Goal: Information Seeking & Learning: Learn about a topic

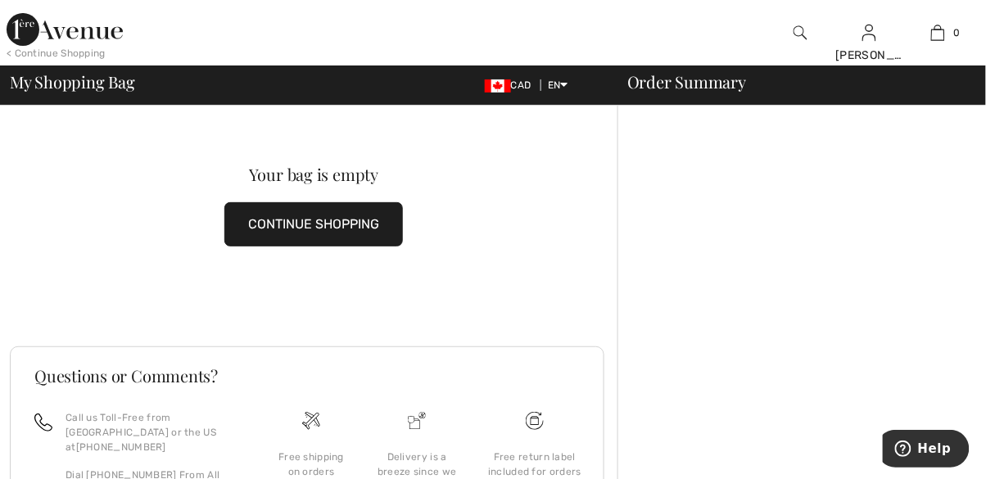
click at [50, 30] on img at bounding box center [65, 29] width 116 height 33
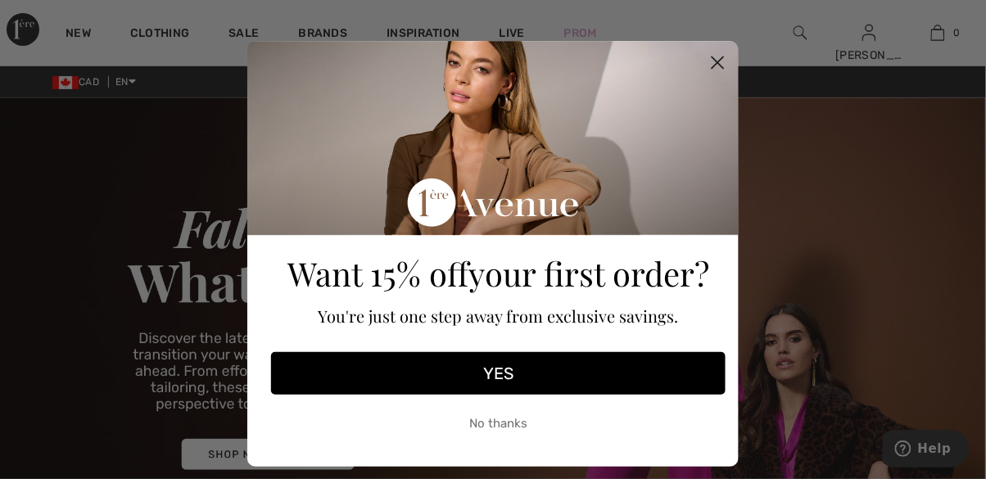
click at [711, 61] on circle "Close dialog" at bounding box center [717, 62] width 27 height 27
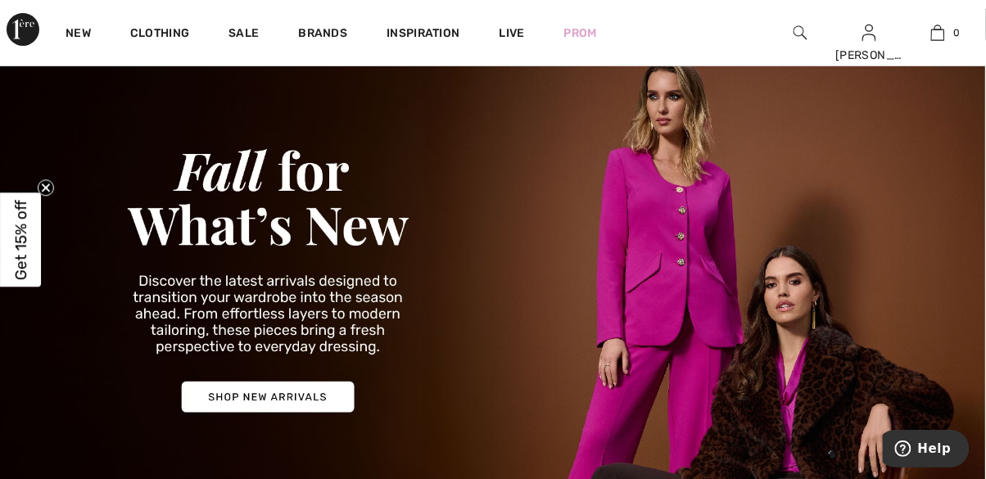
scroll to position [62, 0]
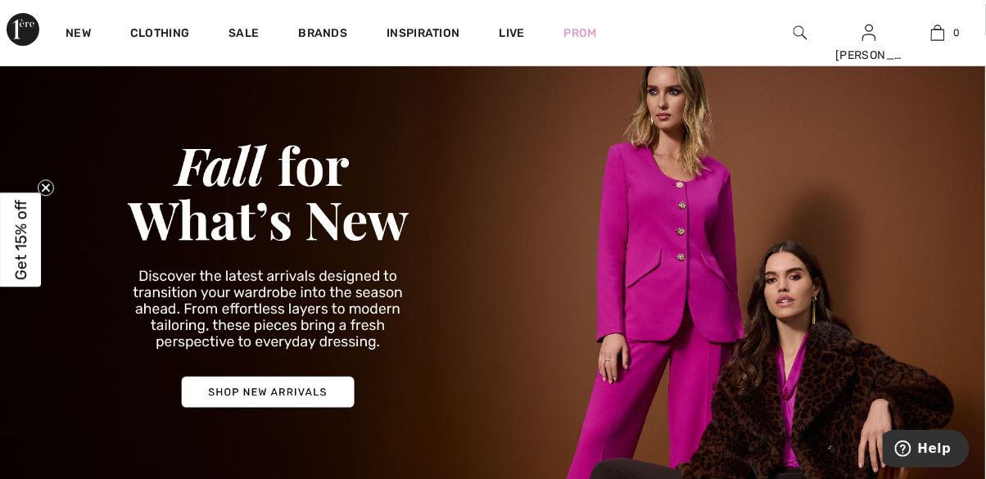
click at [296, 385] on img at bounding box center [493, 271] width 986 height 472
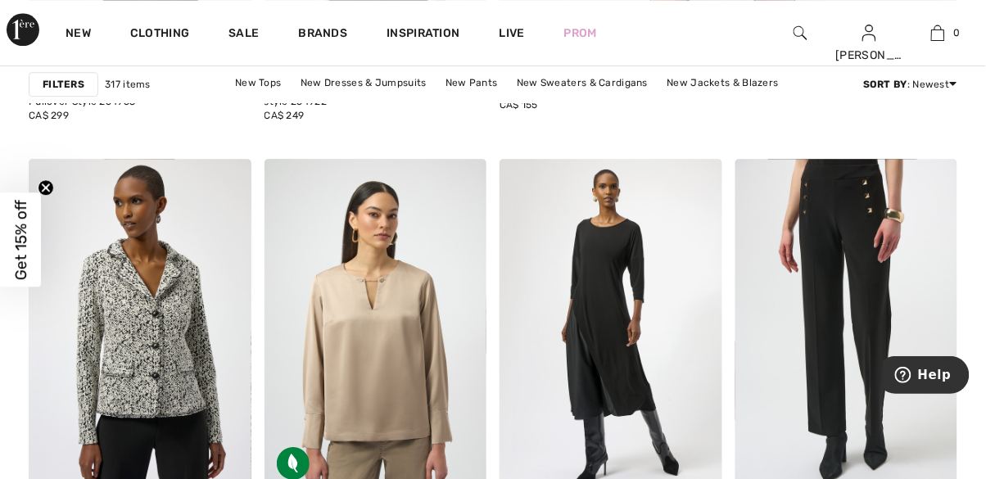
scroll to position [960, 0]
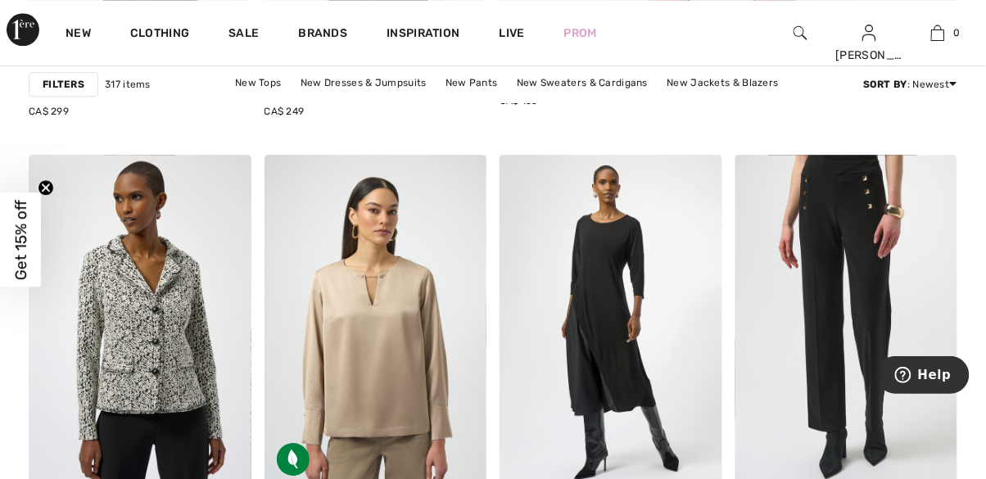
click at [387, 80] on link "New Dresses & Jumpsuits" at bounding box center [363, 82] width 142 height 21
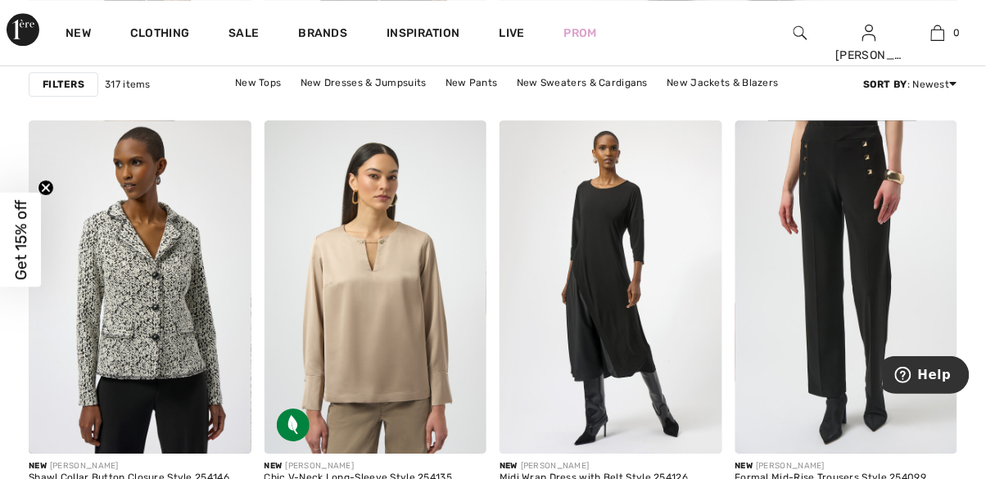
scroll to position [1039, 0]
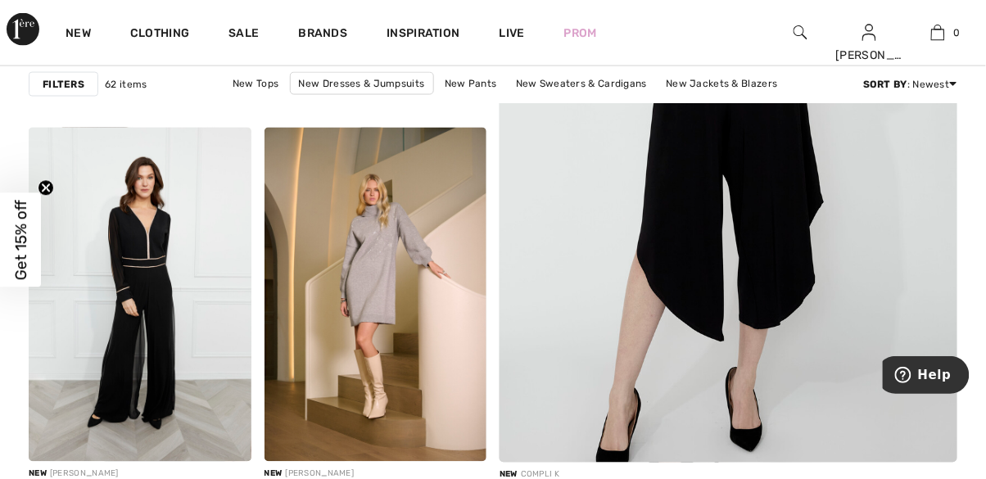
scroll to position [544, 0]
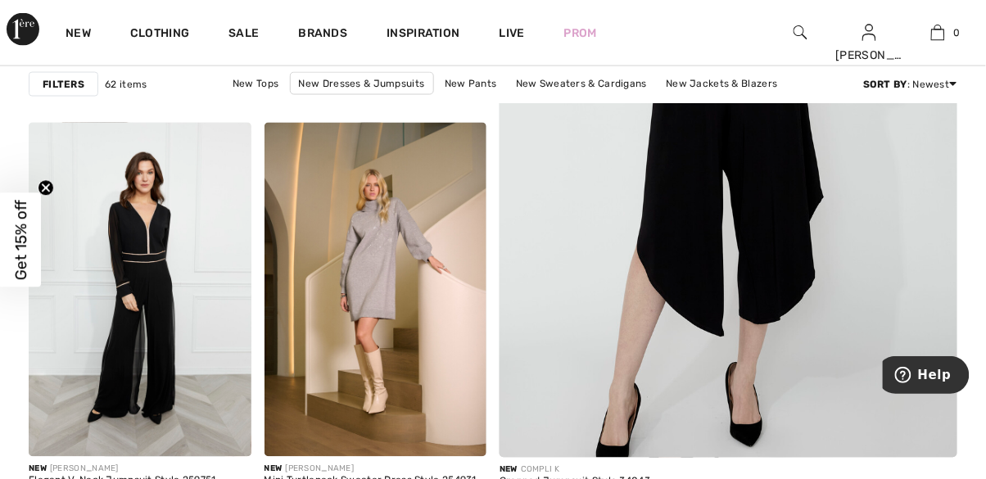
click at [206, 382] on img at bounding box center [140, 289] width 223 height 333
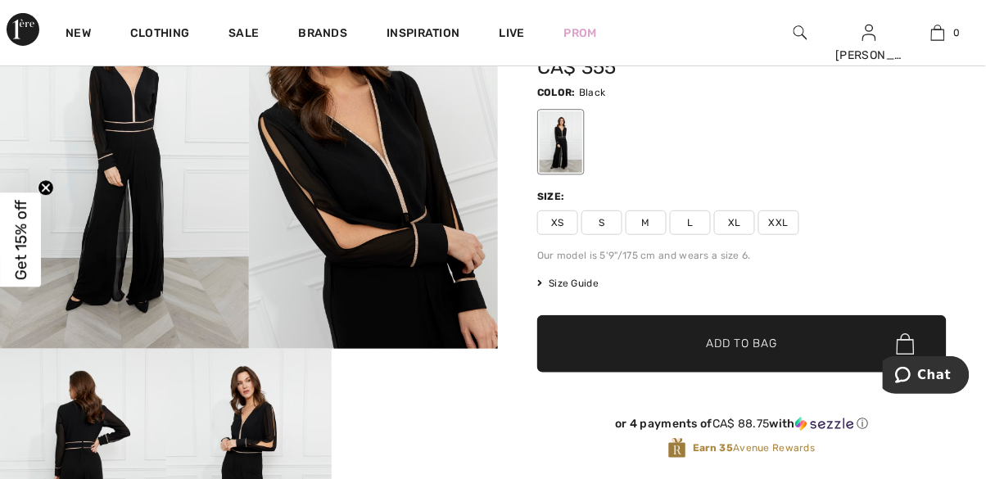
scroll to position [118, 0]
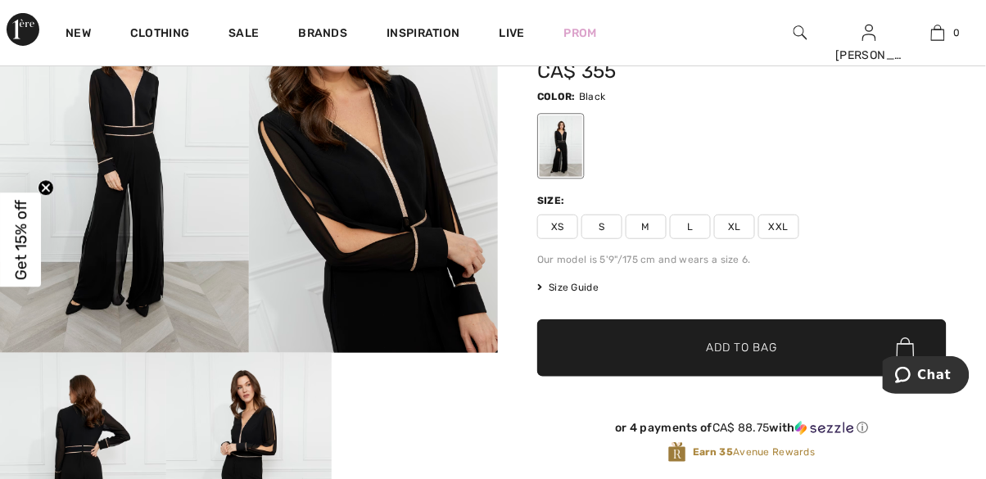
click at [407, 211] on img at bounding box center [373, 166] width 249 height 373
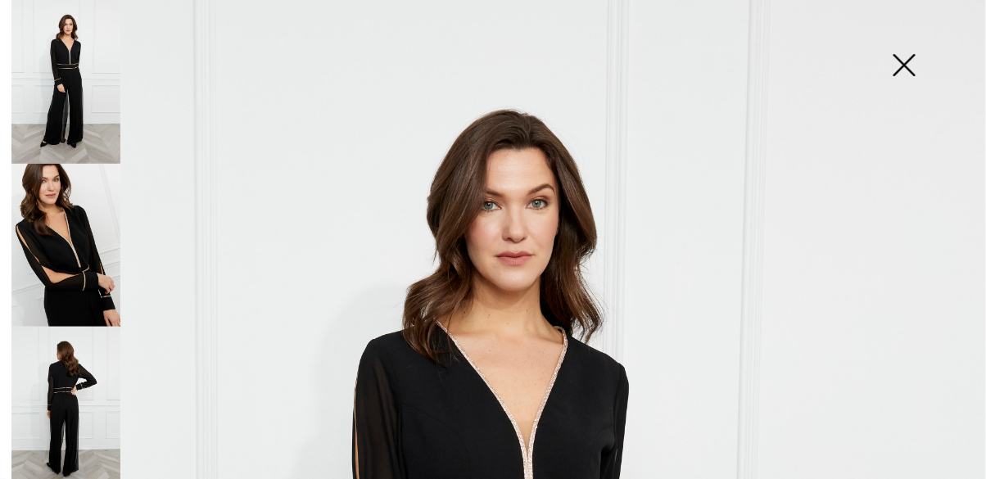
scroll to position [18, 0]
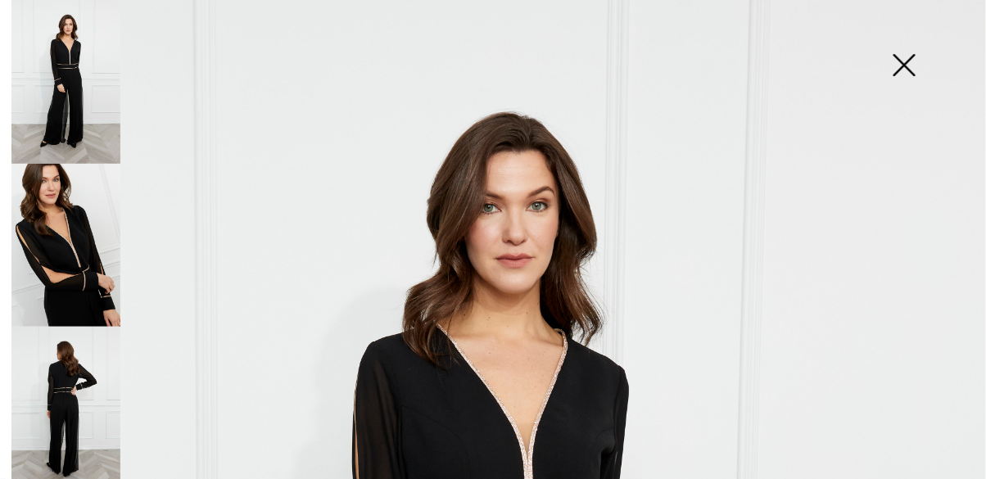
click at [907, 64] on img at bounding box center [904, 67] width 82 height 84
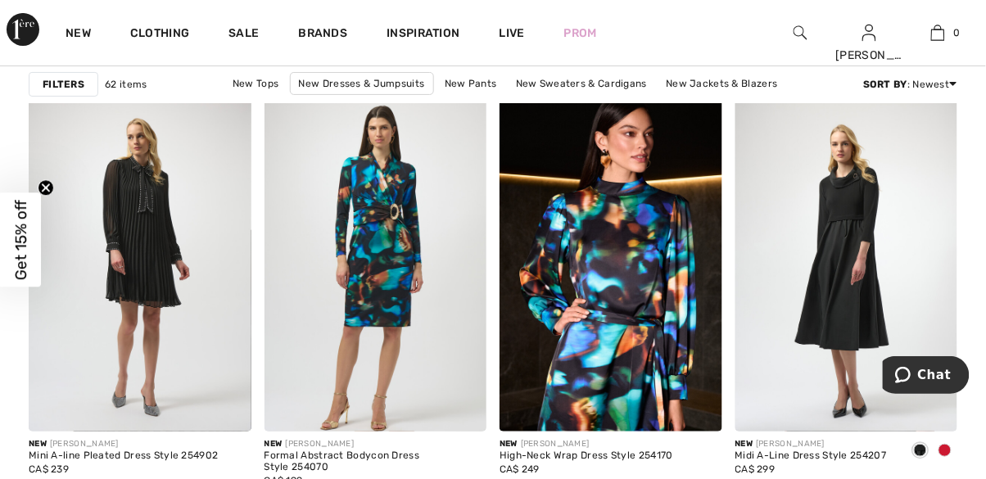
scroll to position [1418, 0]
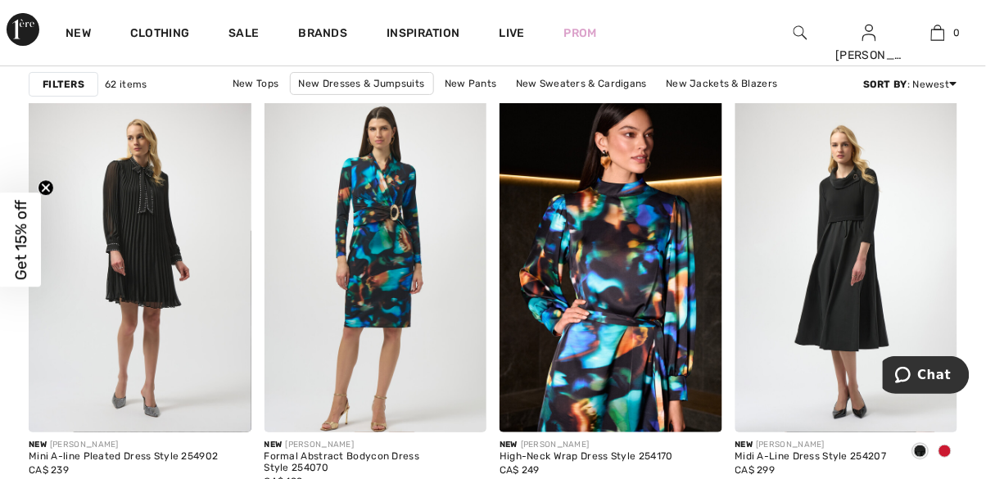
click at [613, 319] on img at bounding box center [610, 265] width 223 height 333
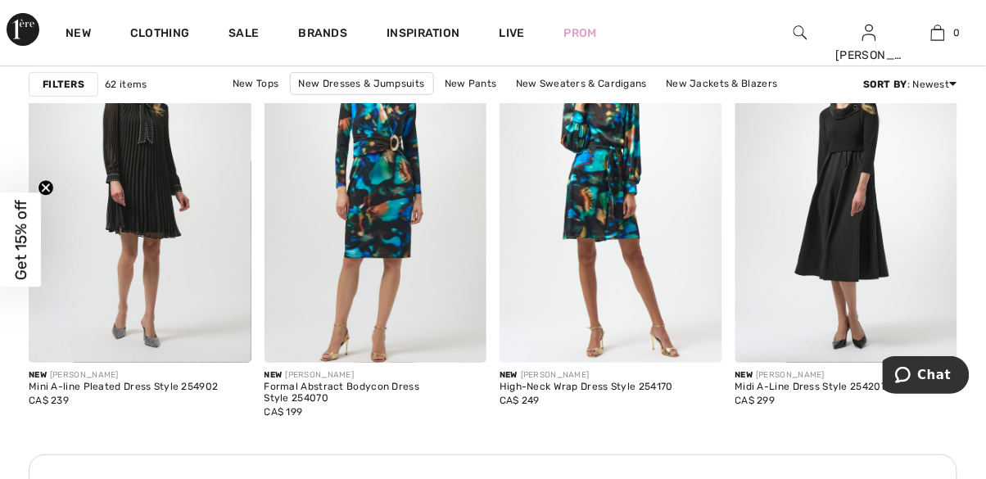
scroll to position [1496, 0]
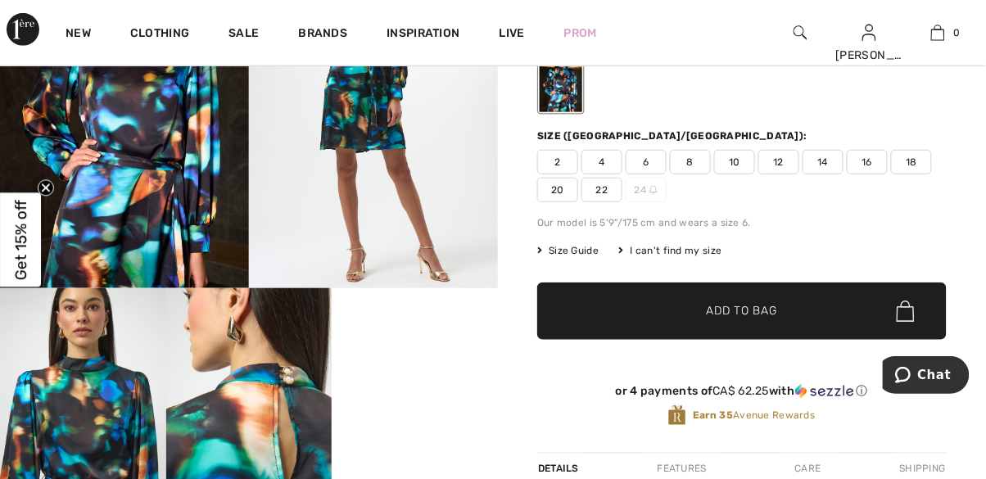
scroll to position [183, 0]
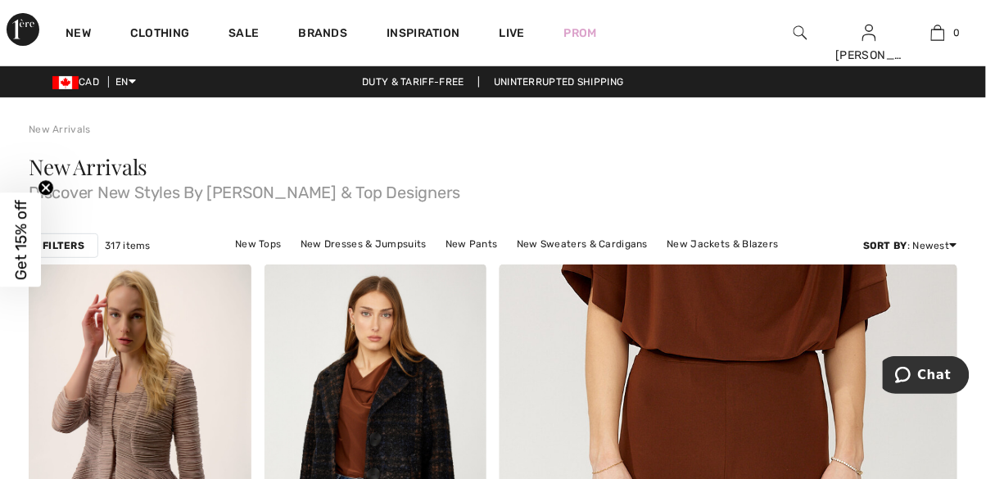
click at [407, 240] on link "New Dresses & Jumpsuits" at bounding box center [363, 243] width 142 height 21
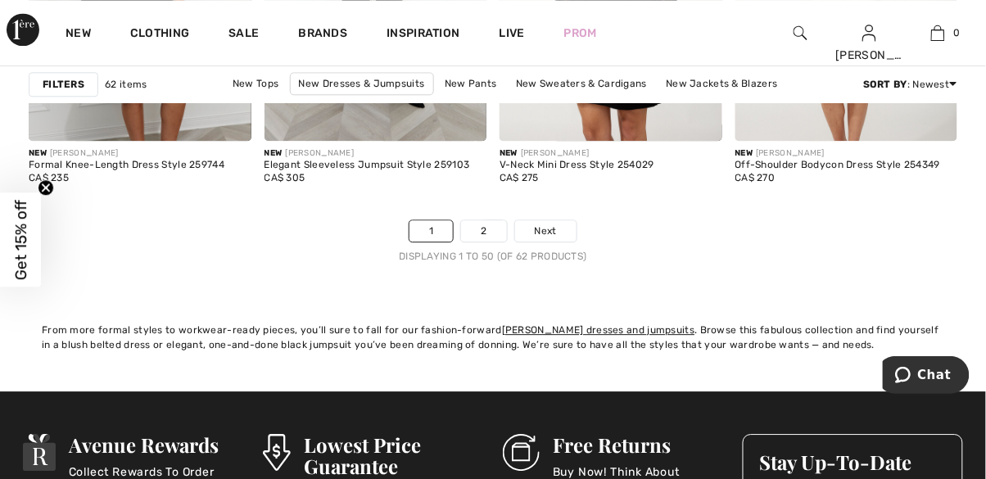
scroll to position [6446, 0]
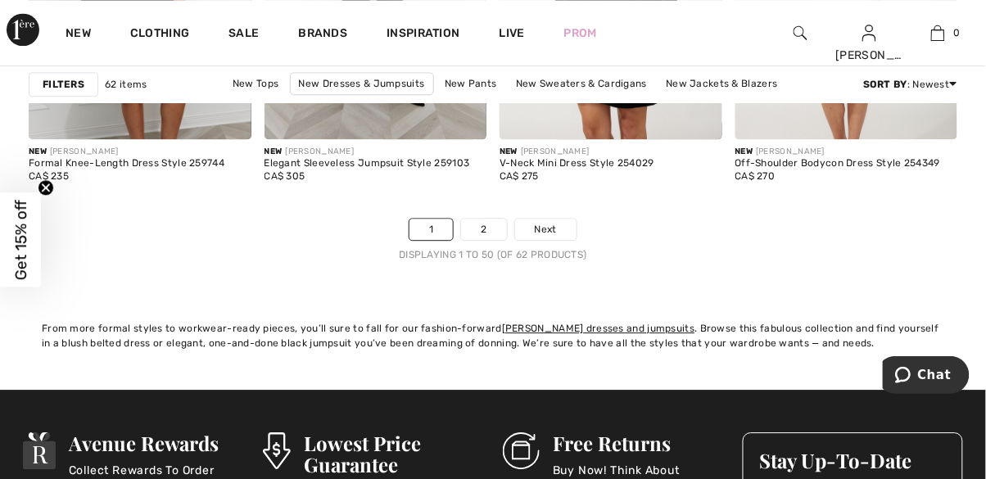
click at [526, 228] on link "Next" at bounding box center [545, 229] width 61 height 21
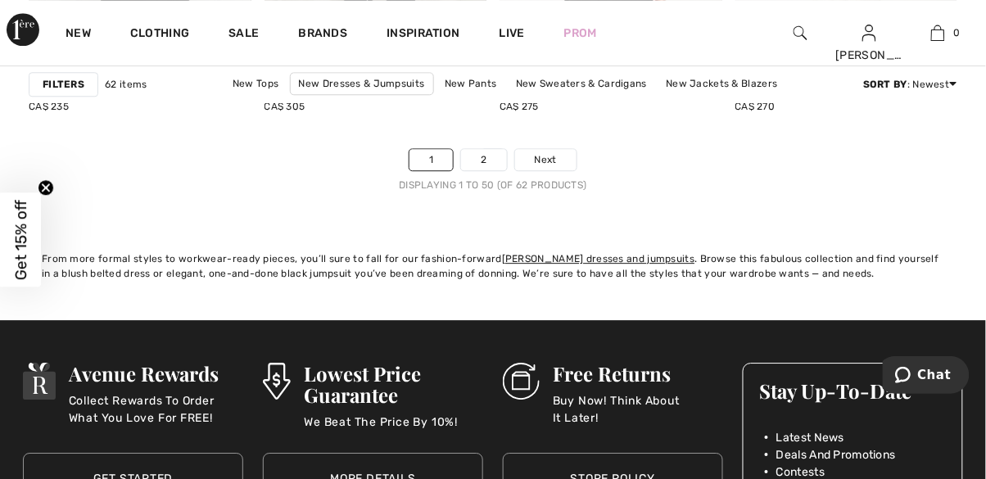
scroll to position [6525, 0]
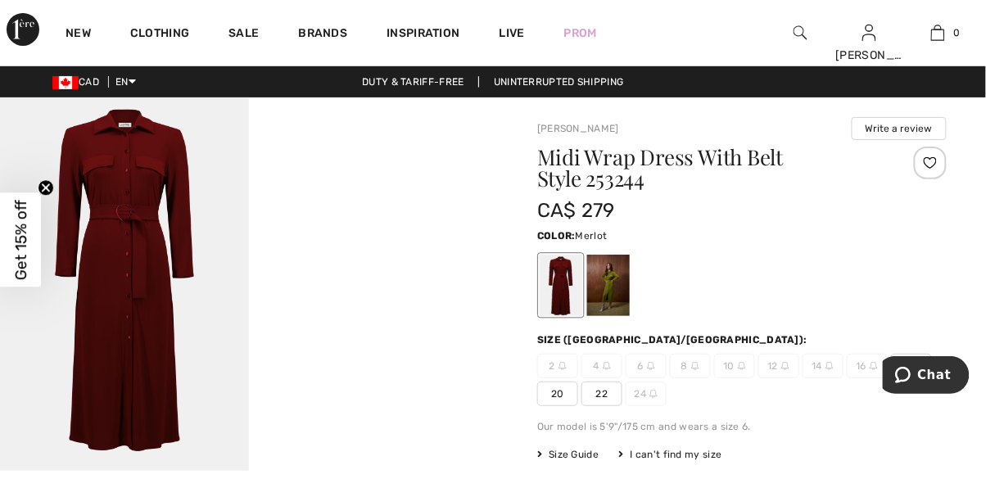
click at [607, 282] on div at bounding box center [608, 285] width 43 height 61
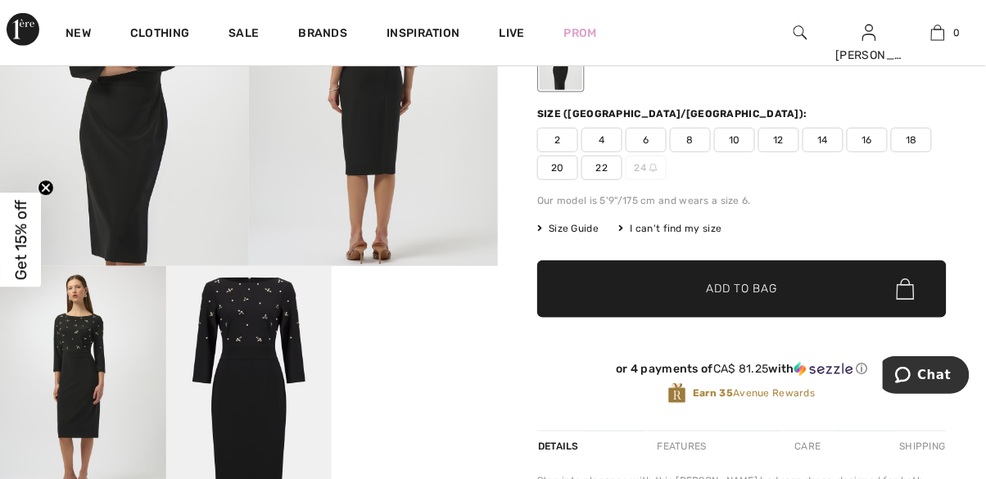
scroll to position [205, 0]
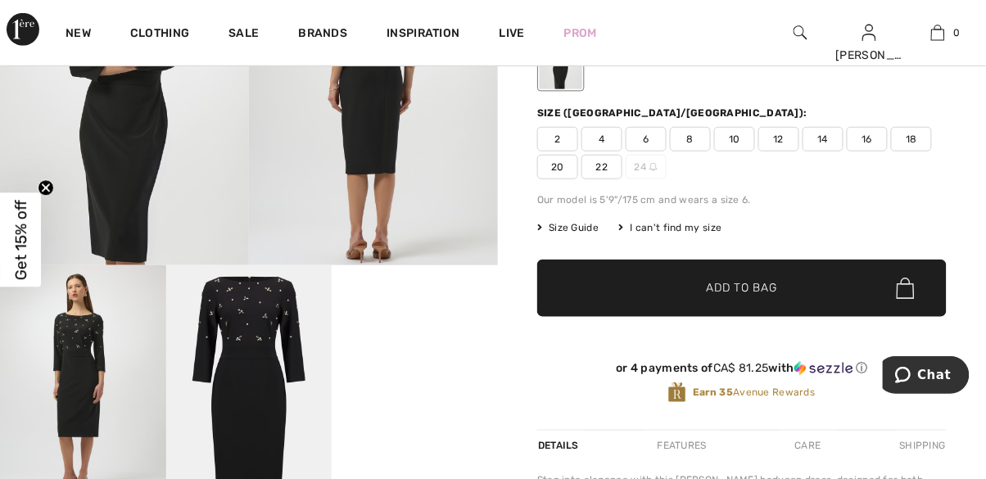
click at [438, 348] on video "Your browser does not support the video tag." at bounding box center [415, 306] width 166 height 83
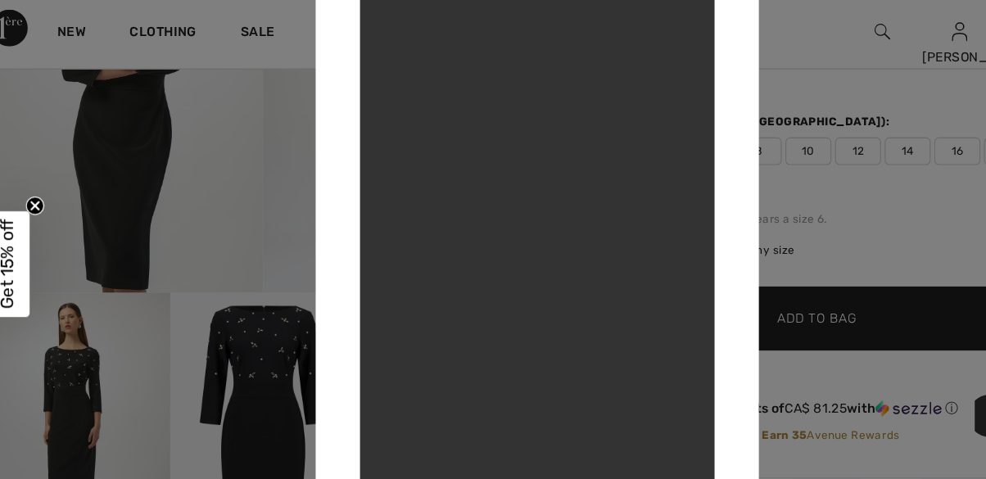
click at [746, 95] on div at bounding box center [493, 239] width 986 height 479
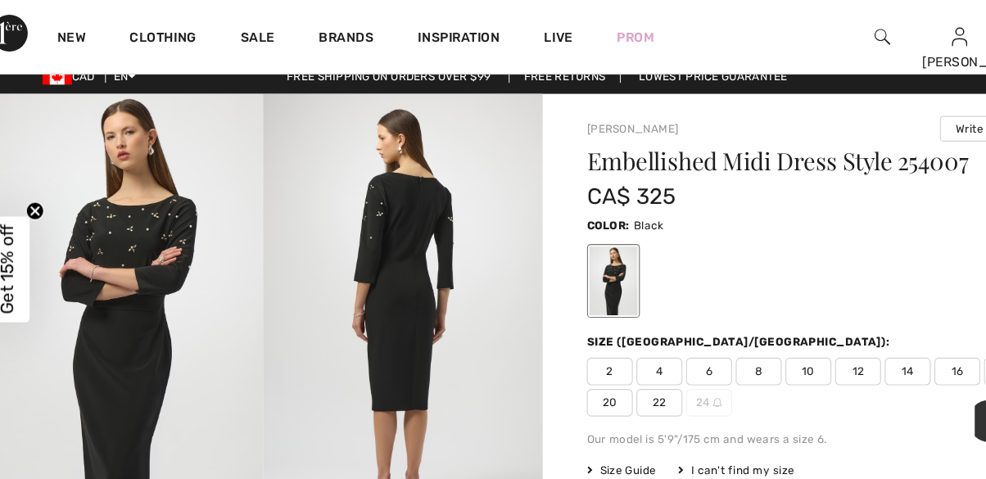
scroll to position [0, 0]
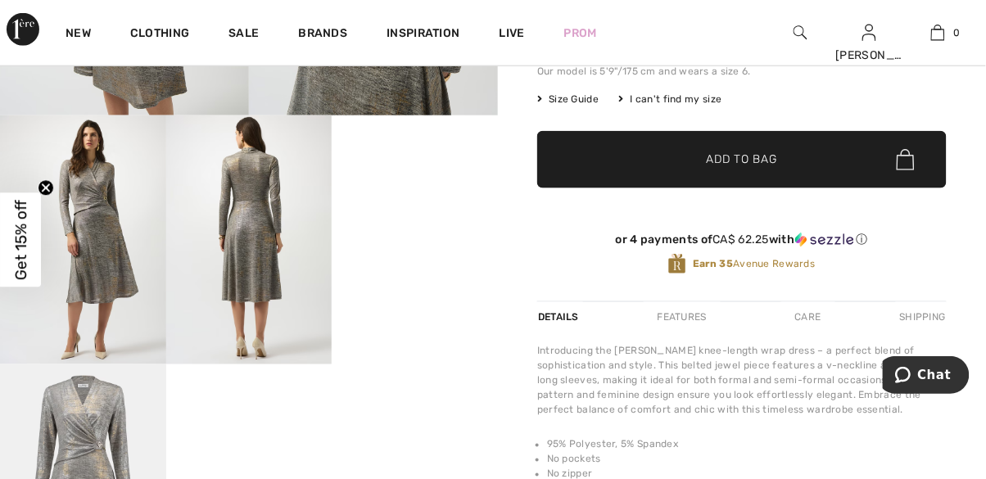
scroll to position [367, 0]
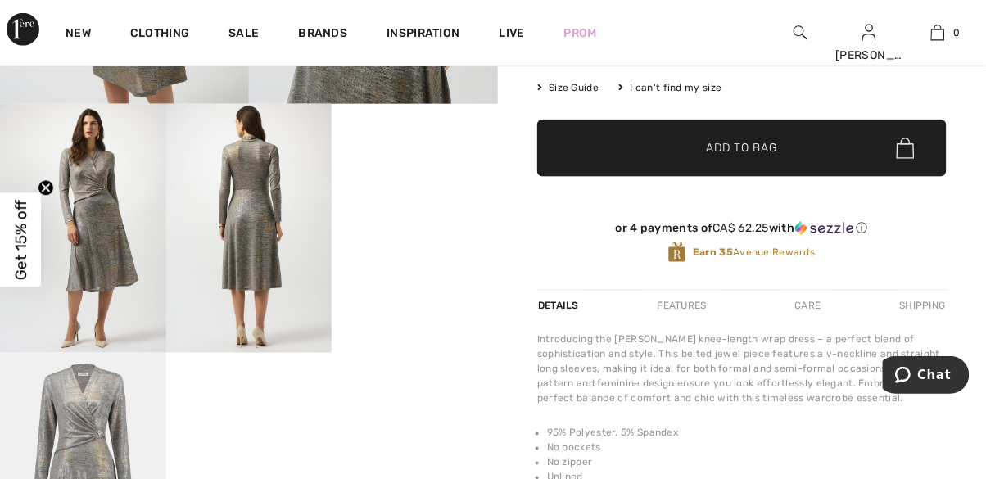
click at [132, 258] on img at bounding box center [83, 228] width 166 height 249
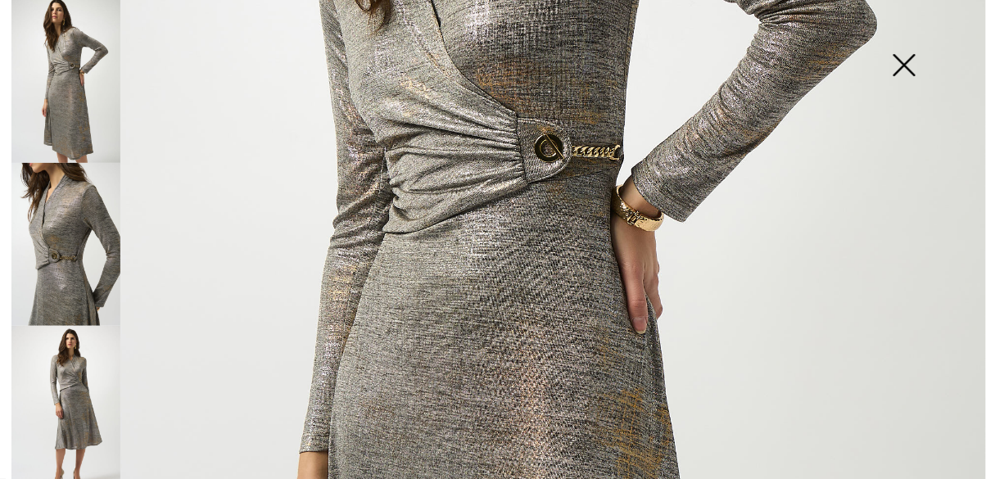
scroll to position [444, 0]
click at [902, 52] on img at bounding box center [904, 67] width 82 height 84
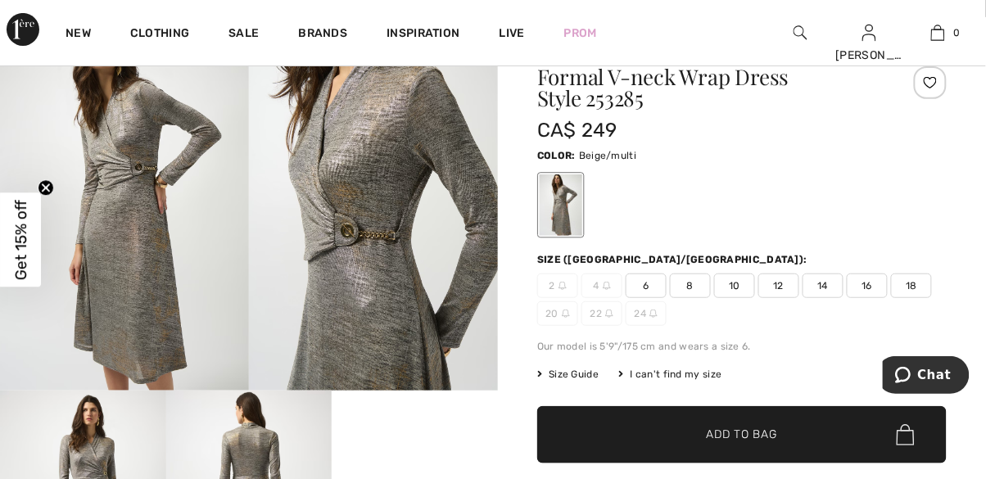
scroll to position [0, 0]
